Goal: Communication & Community: Answer question/provide support

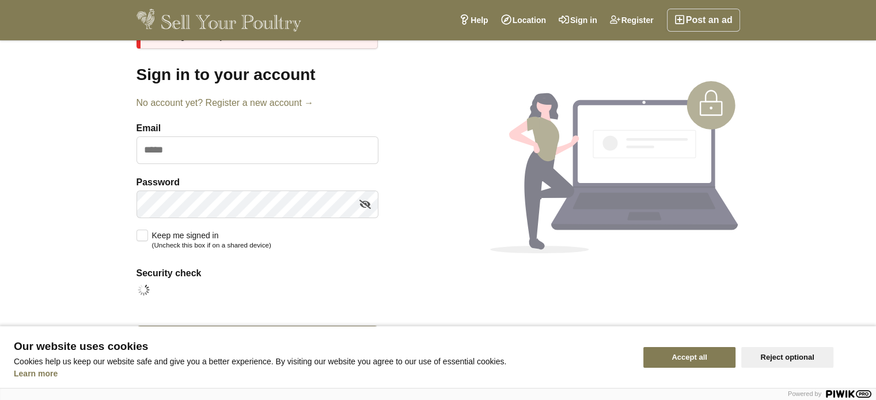
scroll to position [75, 0]
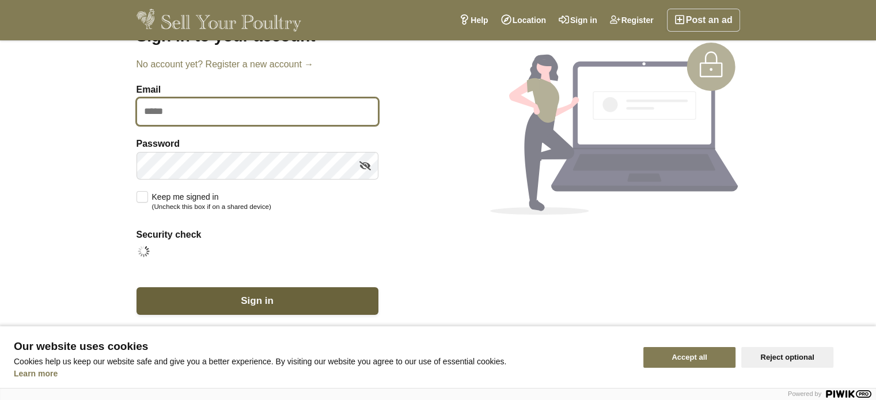
type input "**********"
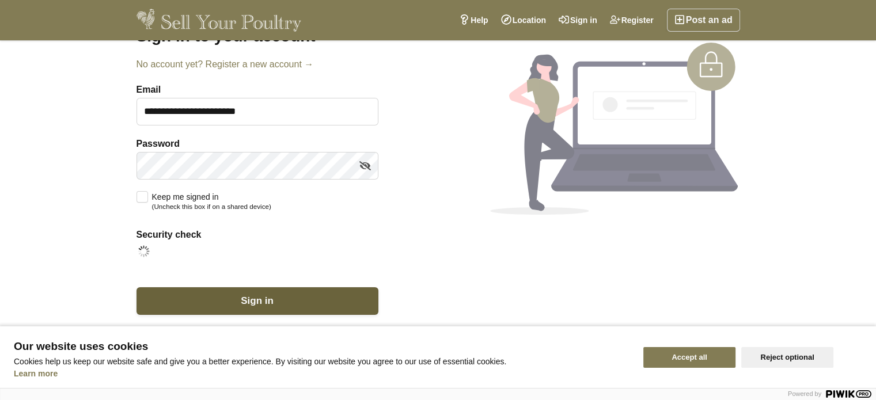
click at [280, 294] on button "Sign in" at bounding box center [257, 301] width 242 height 28
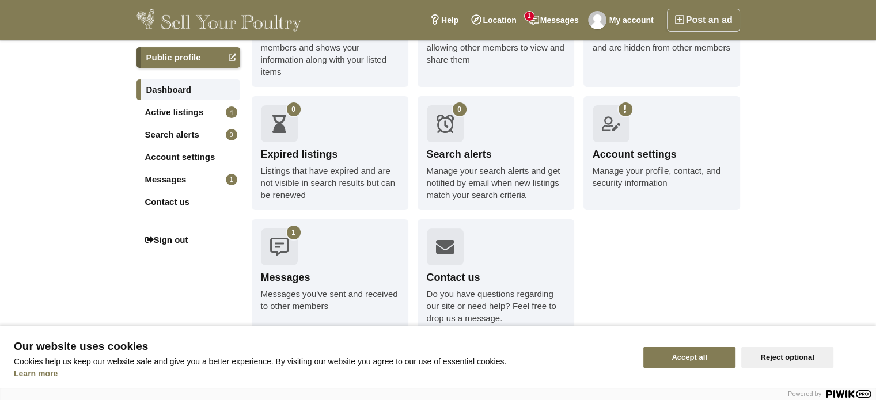
scroll to position [230, 0]
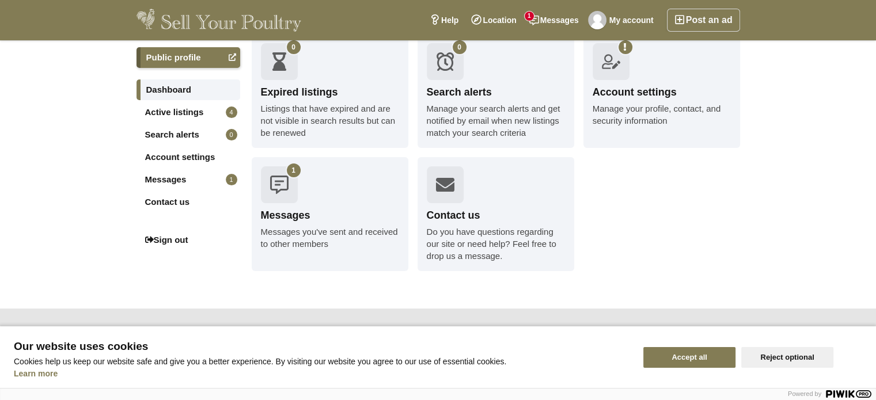
click at [286, 184] on icon at bounding box center [279, 185] width 18 height 18
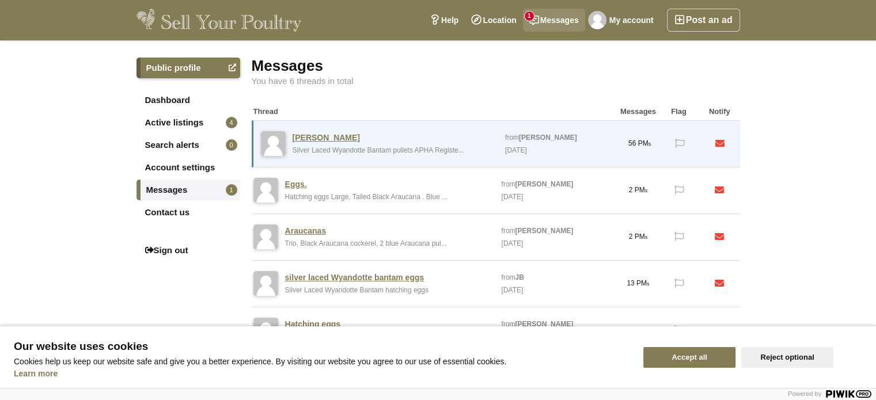
click at [533, 15] on span "1" at bounding box center [528, 16] width 9 height 9
